Goal: Transaction & Acquisition: Book appointment/travel/reservation

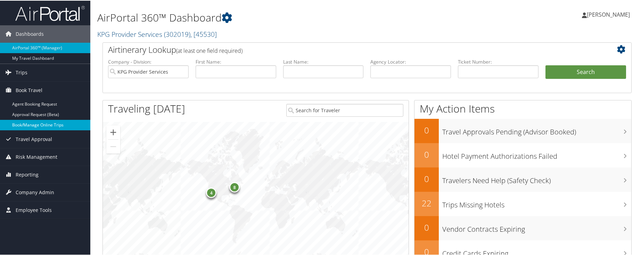
click at [52, 126] on link "Book/Manage Online Trips" at bounding box center [45, 124] width 90 height 10
